Goal: Use online tool/utility

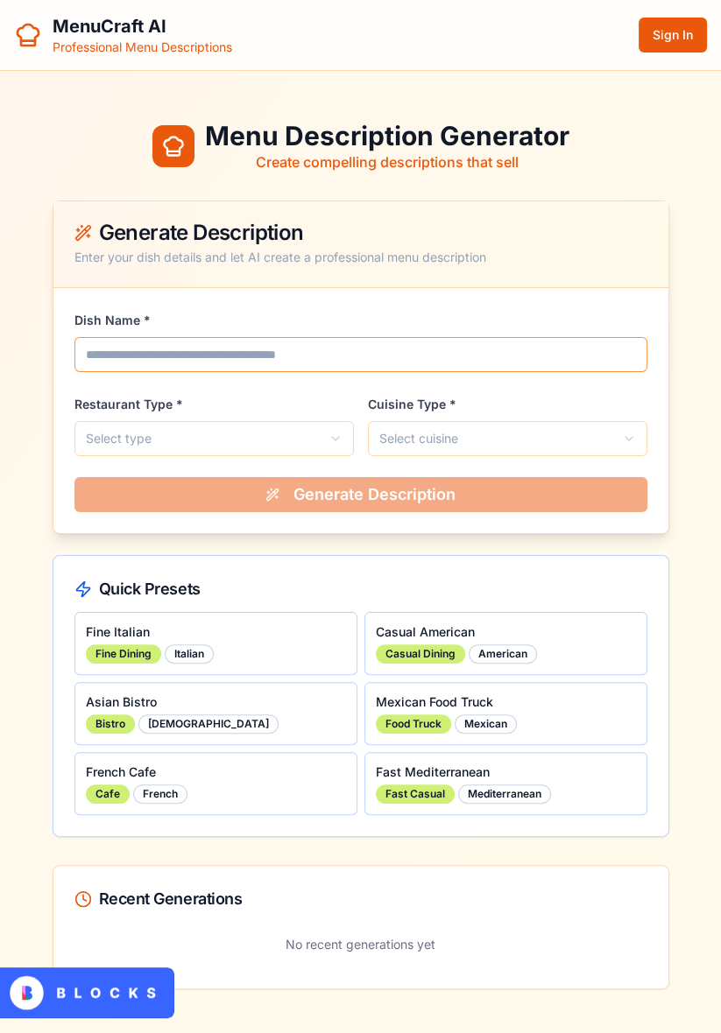
click at [309, 350] on input "Dish Name *" at bounding box center [360, 354] width 573 height 35
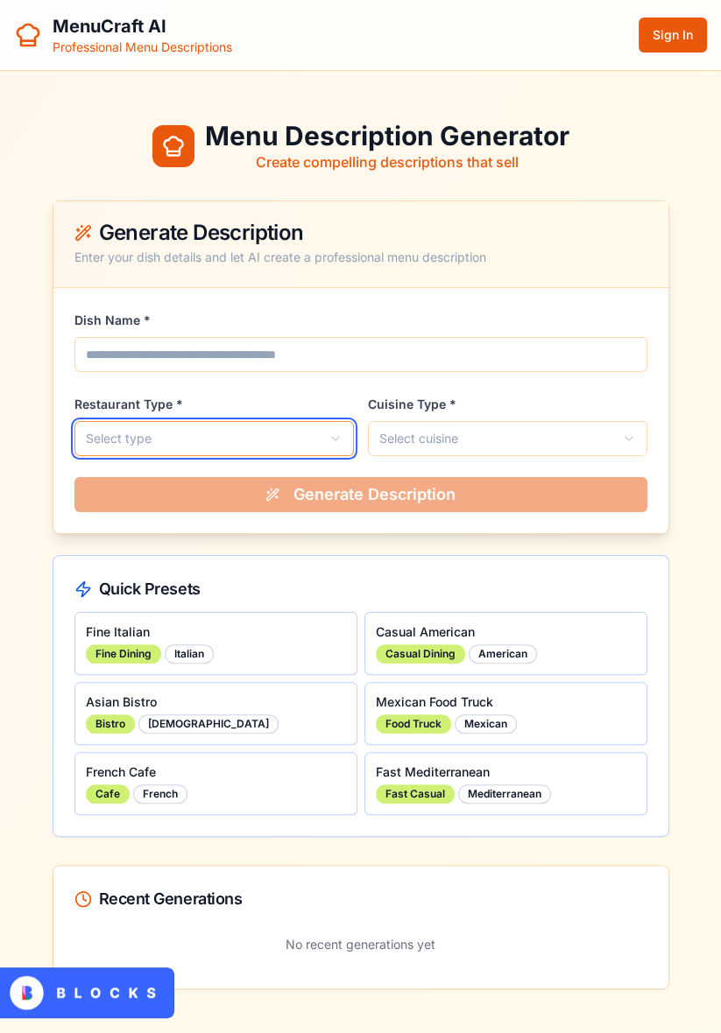
click at [267, 435] on button "Select type" at bounding box center [213, 438] width 279 height 35
click at [316, 429] on button "Select type" at bounding box center [213, 438] width 279 height 35
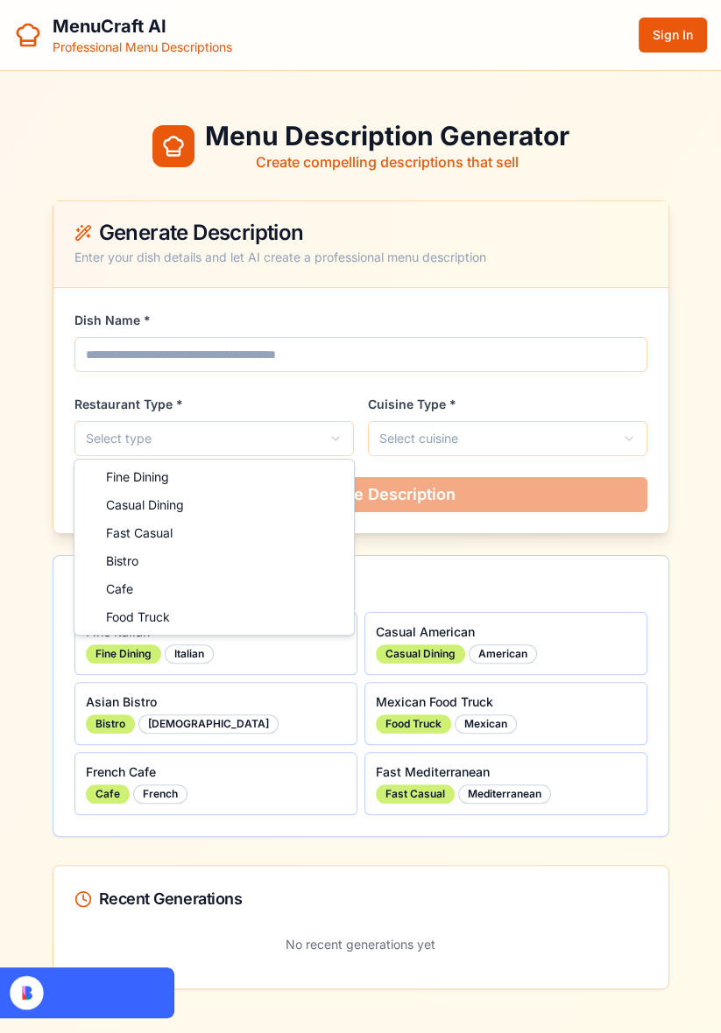
click at [492, 435] on html "**********" at bounding box center [360, 519] width 721 height 1038
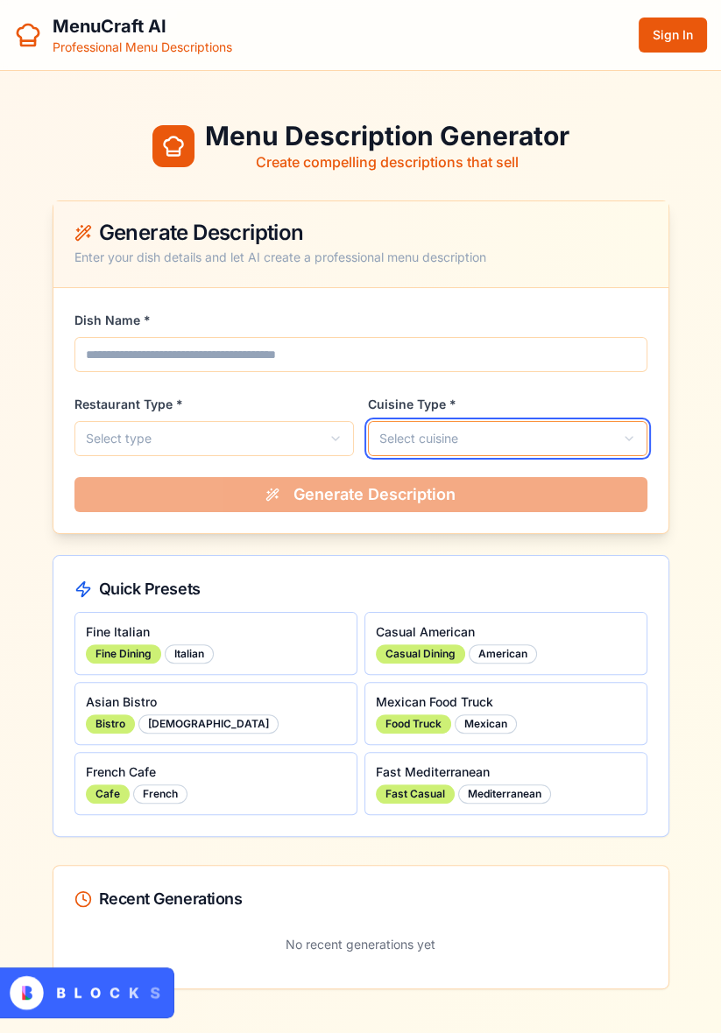
click at [510, 436] on button "Select cuisine" at bounding box center [507, 438] width 279 height 35
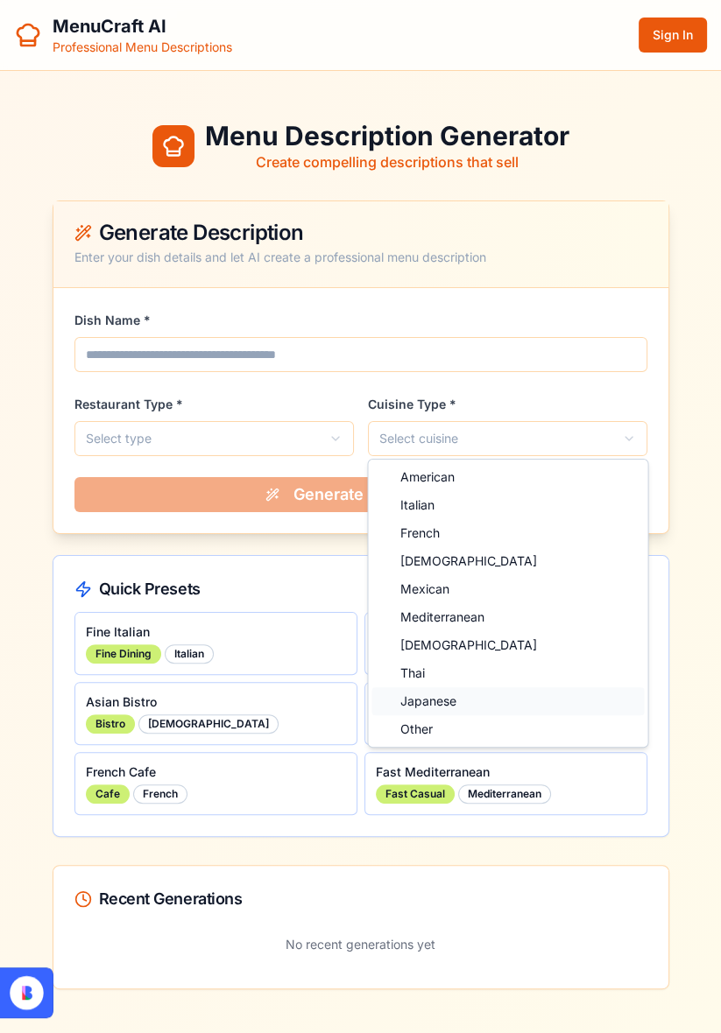
click at [476, 703] on div "Japanese" at bounding box center [507, 701] width 272 height 28
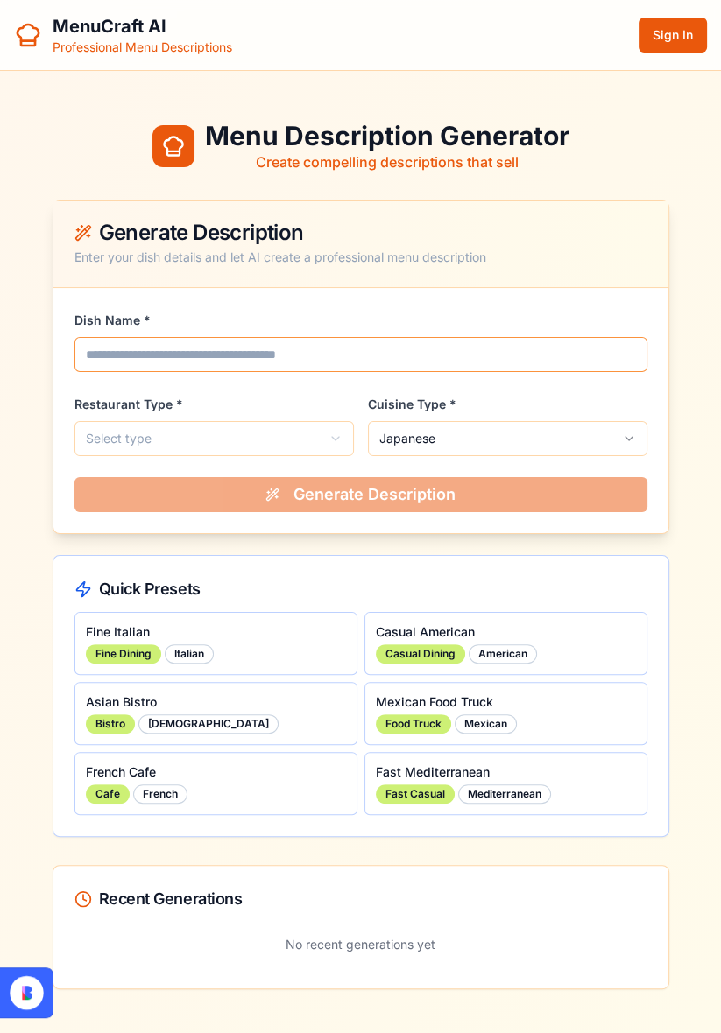
click at [268, 358] on input "Dish Name *" at bounding box center [360, 354] width 573 height 35
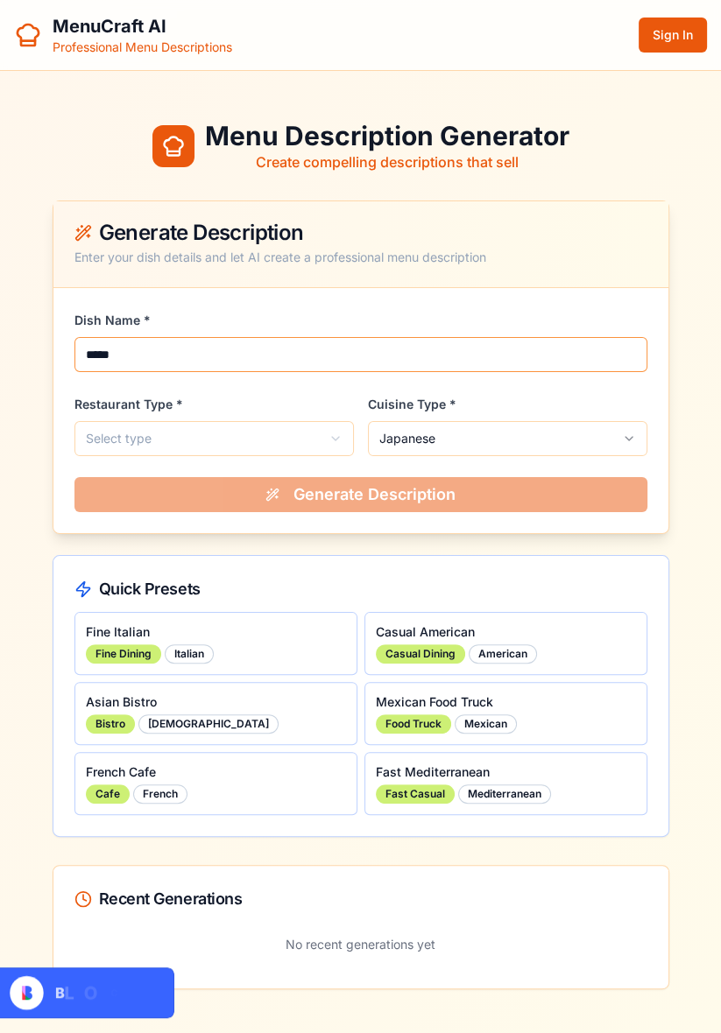
type input "*****"
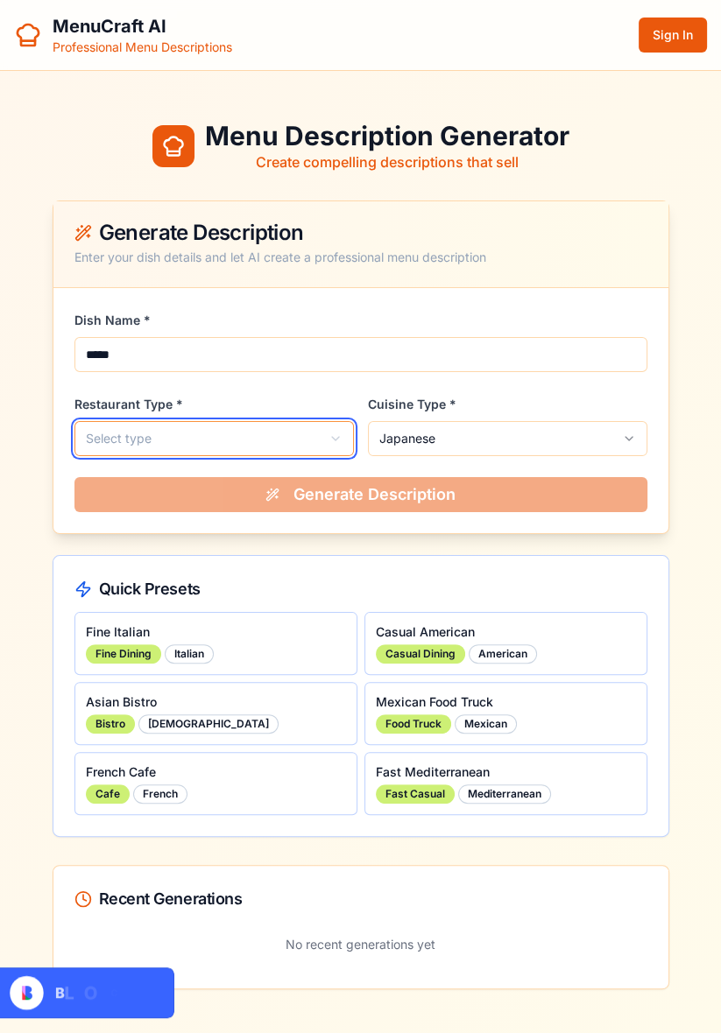
click at [276, 434] on button "Select type" at bounding box center [213, 438] width 279 height 35
click at [314, 440] on button "Select type" at bounding box center [213, 438] width 279 height 35
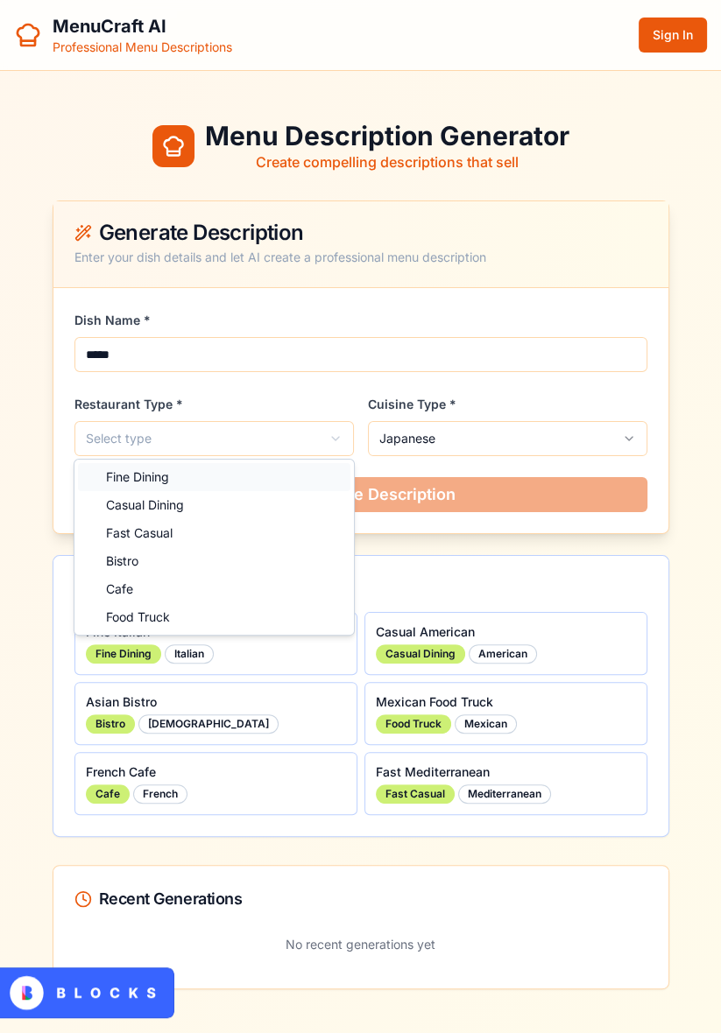
click at [266, 478] on div "Fine Dining" at bounding box center [214, 477] width 272 height 28
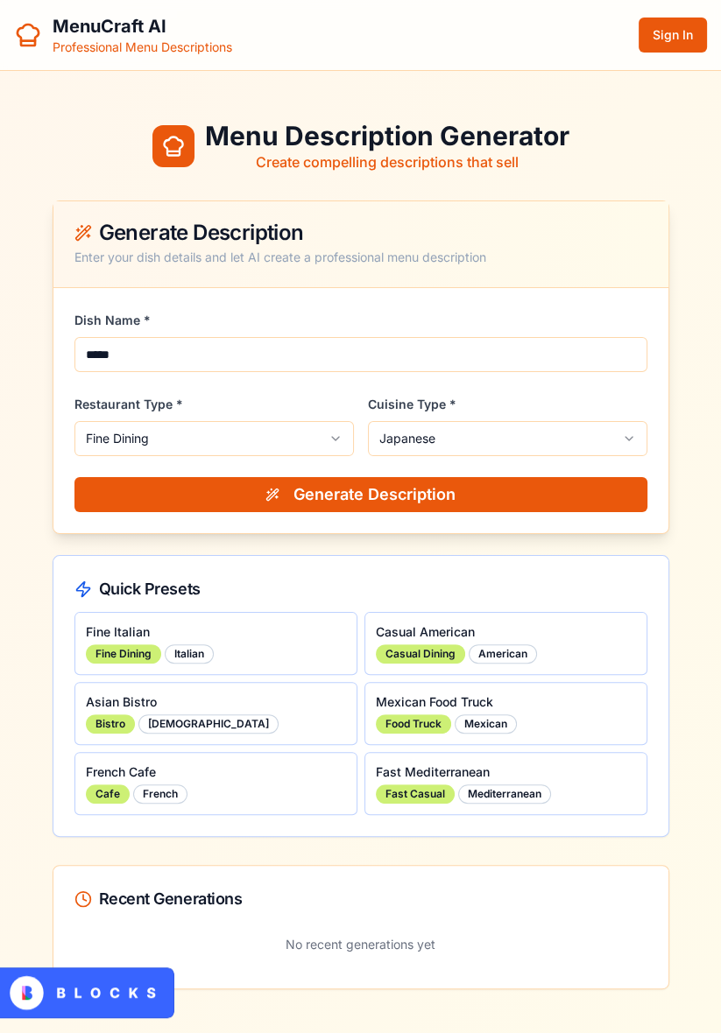
click at [423, 498] on button "Generate Description" at bounding box center [360, 494] width 573 height 35
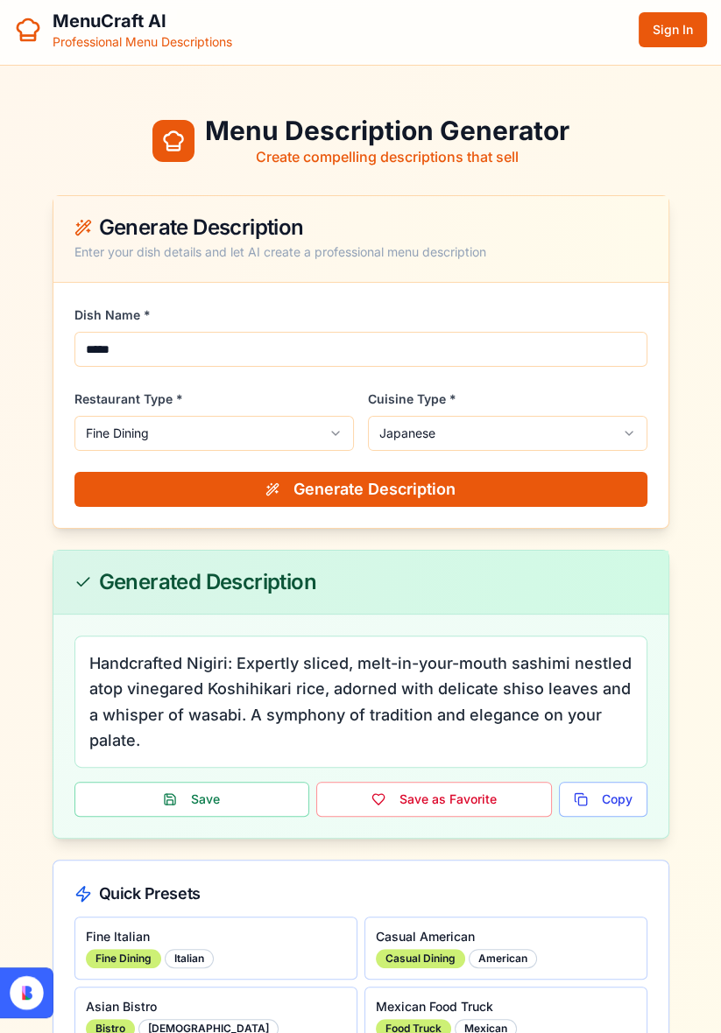
scroll to position [2, 0]
